Goal: Task Accomplishment & Management: Use online tool/utility

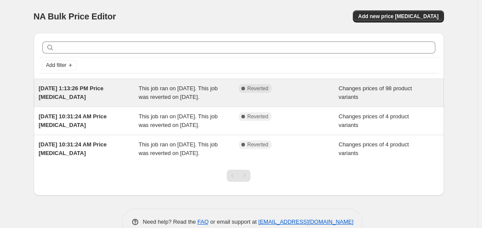
click at [104, 86] on span "[DATE] 1:13:26 PM Price [MEDICAL_DATA]" at bounding box center [71, 92] width 65 height 15
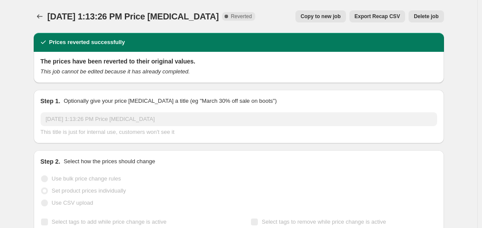
click at [390, 16] on span "Export Recap CSV" at bounding box center [376, 16] width 45 height 7
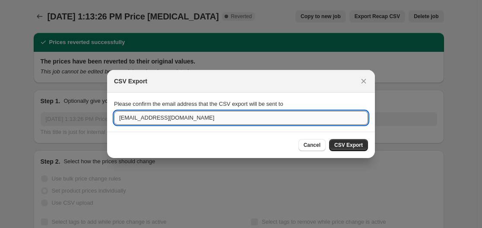
click at [197, 119] on input "giordanomyanmar@gmail.com" at bounding box center [241, 118] width 254 height 14
drag, startPoint x: 201, startPoint y: 118, endPoint x: 88, endPoint y: 120, distance: 113.1
click at [165, 122] on input "giordanomyanmar@gmail.com" at bounding box center [241, 118] width 254 height 14
click at [164, 119] on input "giordanomyanmar@gmail.com" at bounding box center [241, 118] width 254 height 14
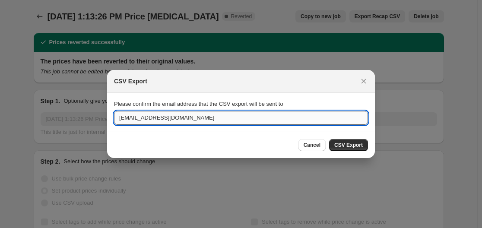
drag, startPoint x: 164, startPoint y: 120, endPoint x: 150, endPoint y: 117, distance: 14.5
click at [130, 123] on input "giordanomyanmar@gmail.com" at bounding box center [241, 118] width 254 height 14
click at [159, 116] on input "giordanomyanmar@gmail.com" at bounding box center [241, 118] width 254 height 14
click at [164, 119] on input "giordanomyanmar@gmail.com" at bounding box center [241, 118] width 254 height 14
drag, startPoint x: 165, startPoint y: 119, endPoint x: 79, endPoint y: 114, distance: 85.6
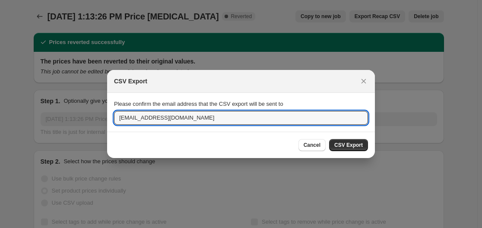
type input "kyawyehtet1552015@gmail.com"
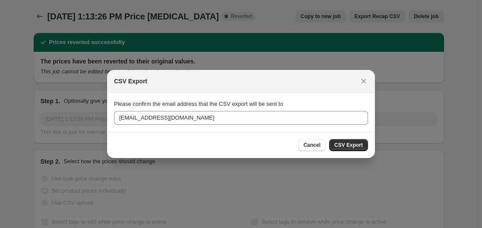
drag, startPoint x: 351, startPoint y: 144, endPoint x: 347, endPoint y: 144, distance: 4.7
click at [351, 144] on span "CSV Export" at bounding box center [348, 145] width 28 height 7
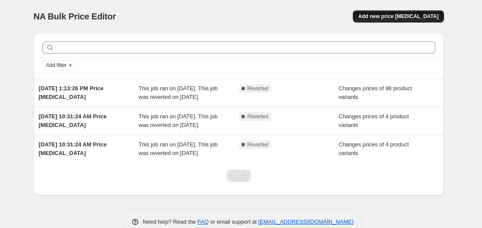
click at [419, 20] on button "Add new price [MEDICAL_DATA]" at bounding box center [398, 16] width 91 height 12
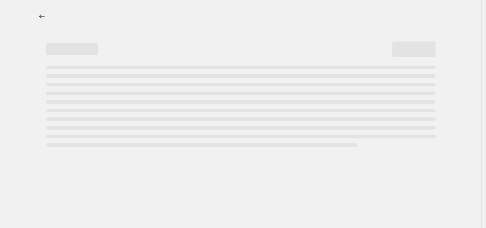
select select "percentage"
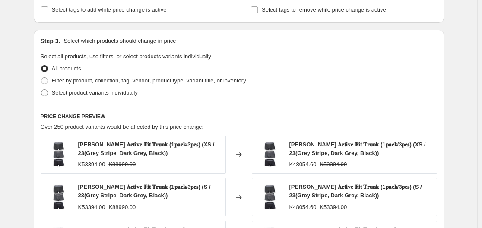
scroll to position [388, 0]
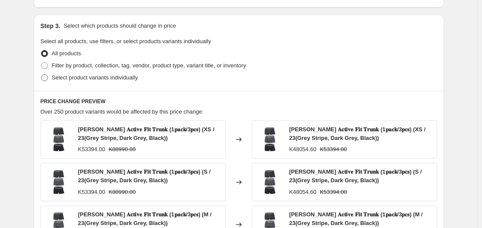
click at [96, 76] on span "Select product variants individually" at bounding box center [95, 77] width 86 height 6
click at [41, 75] on input "Select product variants individually" at bounding box center [41, 74] width 0 height 0
radio input "true"
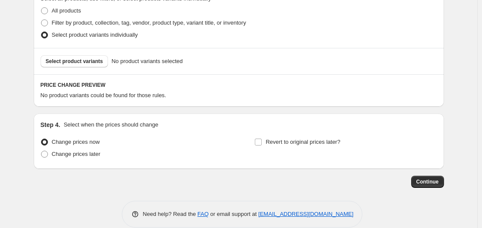
scroll to position [432, 0]
click at [91, 61] on span "Select product variants" at bounding box center [74, 60] width 57 height 7
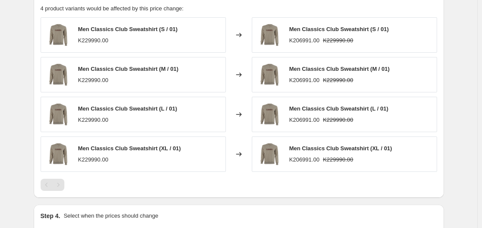
scroll to position [475, 0]
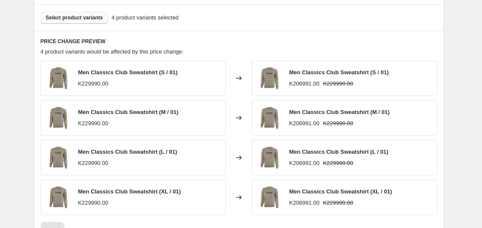
click at [289, 73] on div "Men Classics Club Sweatshirt (S / 01) K206991.00 K229990.00" at bounding box center [344, 77] width 185 height 35
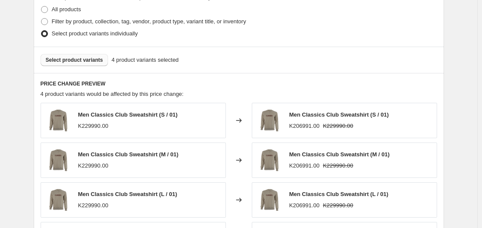
scroll to position [432, 0]
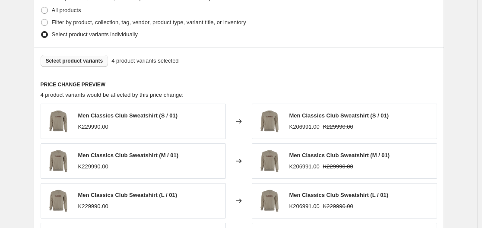
click at [266, 114] on img at bounding box center [269, 121] width 26 height 26
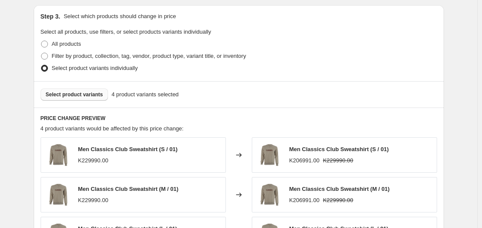
scroll to position [388, 0]
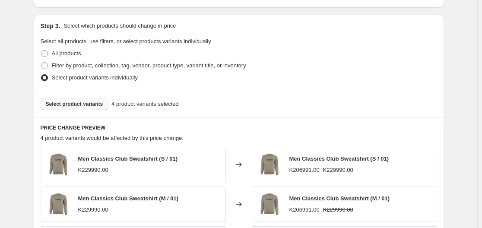
click at [275, 156] on img at bounding box center [269, 164] width 26 height 26
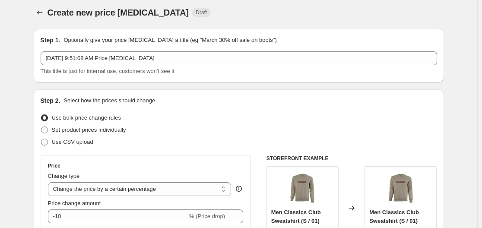
scroll to position [0, 0]
